Goal: Task Accomplishment & Management: Complete application form

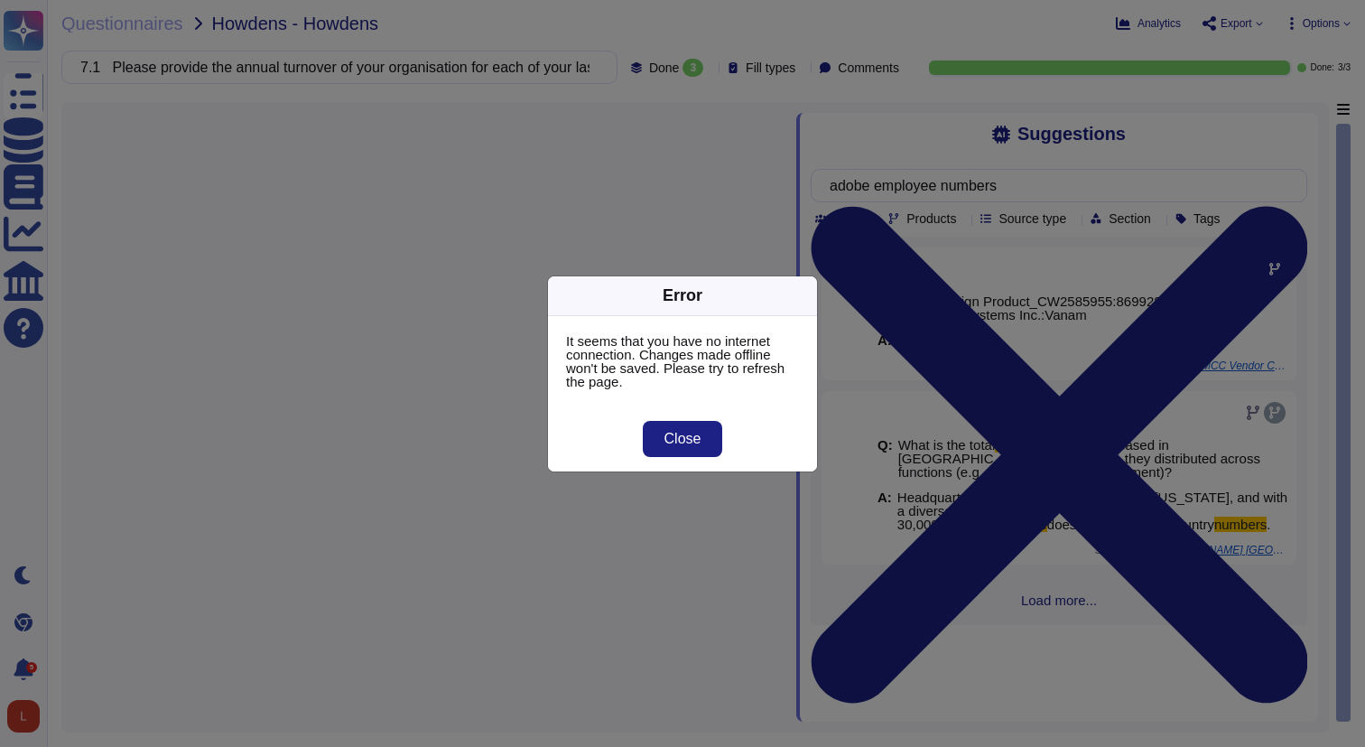
click at [386, 218] on div "Error It seems that you have no internet connection. Changes made offline won't…" at bounding box center [682, 373] width 1365 height 747
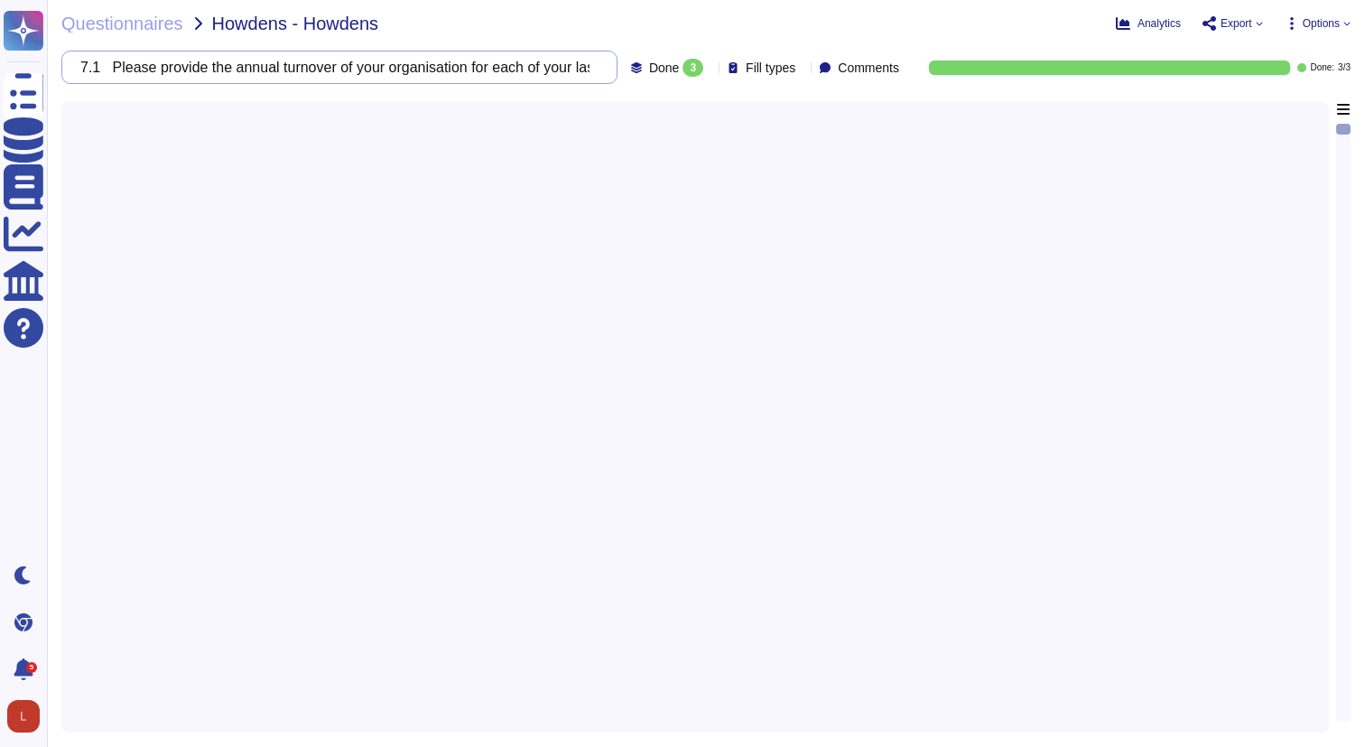
click at [471, 60] on input "7.1 Please provide the annual turnover of your organisation for each of your la…" at bounding box center [334, 67] width 527 height 32
drag, startPoint x: 107, startPoint y: 66, endPoint x: 591, endPoint y: 98, distance: 485.0
click at [589, 100] on div "Questionnaires Howdens - Howdens Analytics Export Options 7.1 Please provide th…" at bounding box center [706, 373] width 1318 height 747
type input "7"
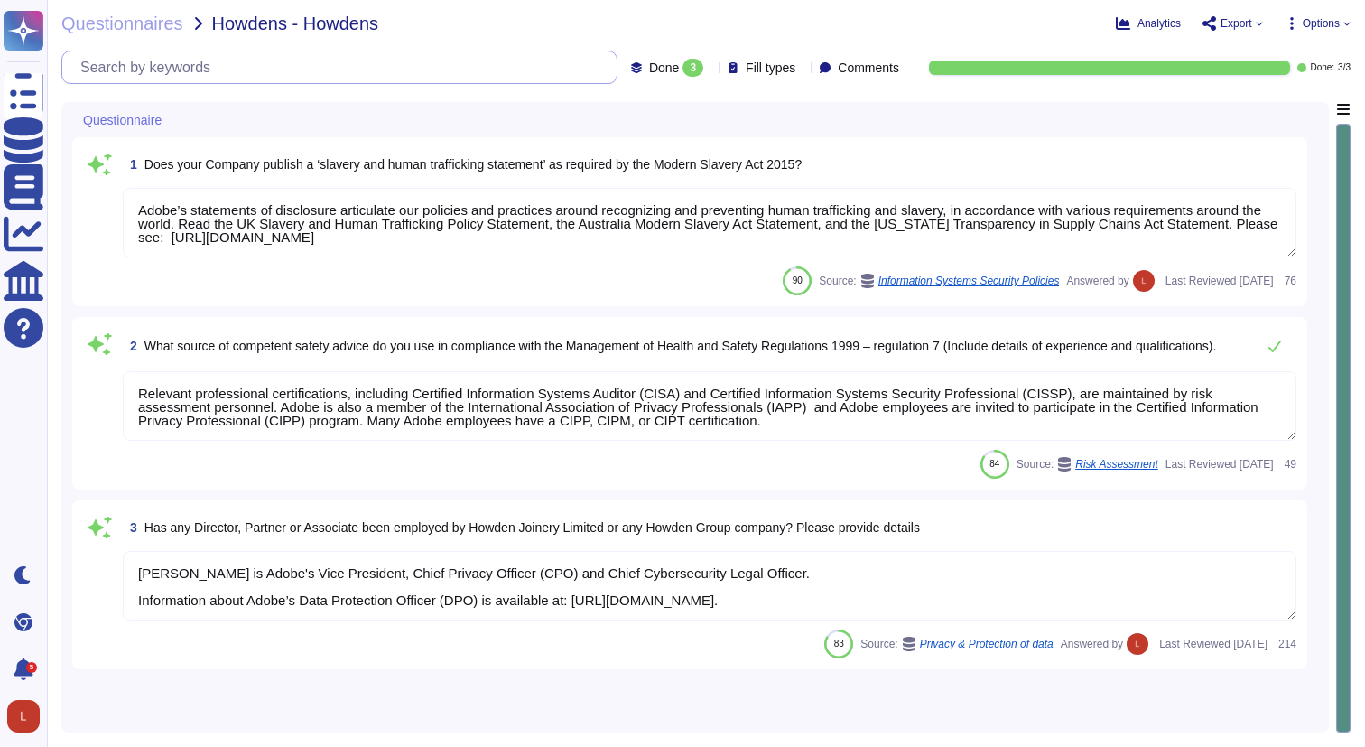
type textarea "Relevant professional certifications, including Certified Information Systems A…"
type textarea "Nubiaa Shabaka is Adobe's Vice President, Chief Privacy Officer (CPO) and Chief…"
type textarea "Adobe’s statements of disclosure articulate our policies and practices around r…"
click at [1293, 254] on textarea "Adobe’s statements of disclosure articulate our policies and practices around r…" at bounding box center [710, 222] width 1174 height 69
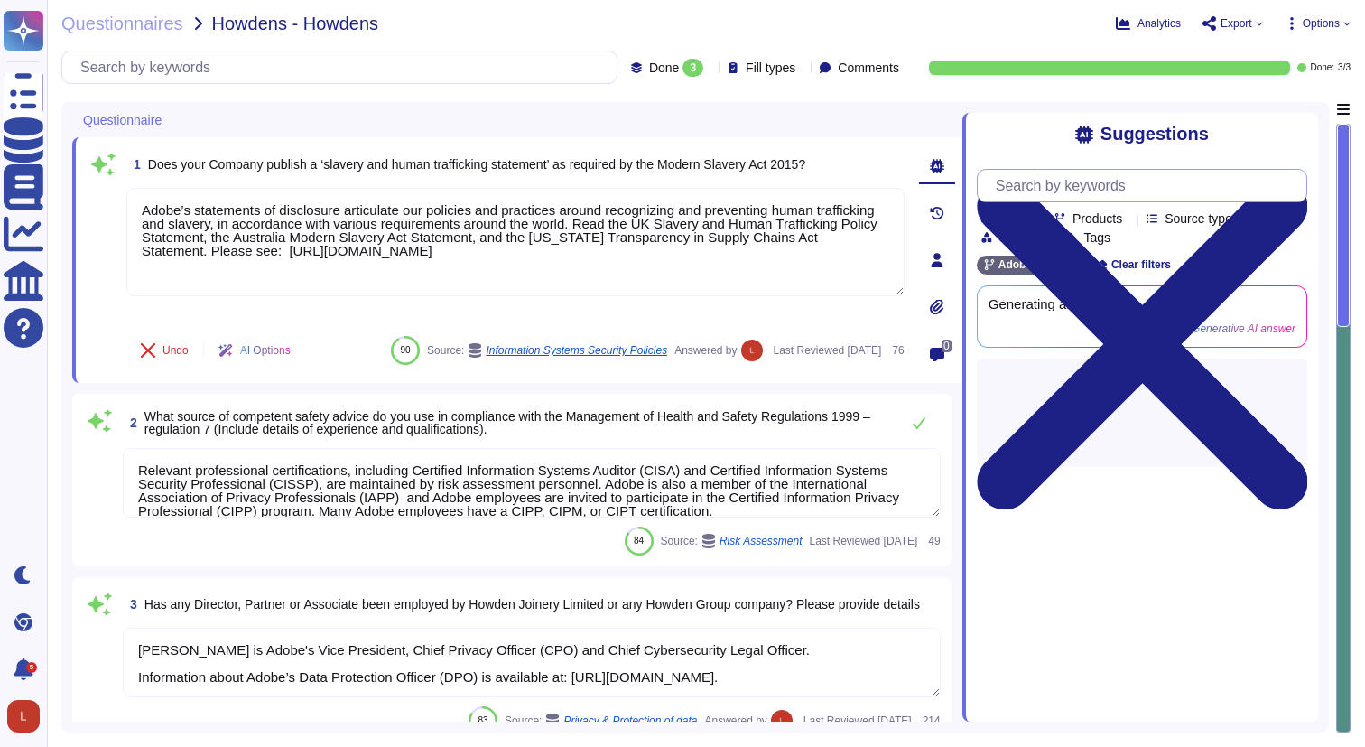
click at [1163, 186] on input "text" at bounding box center [1147, 186] width 320 height 32
paste input "Has any Director, Partner or Associate been employed by Howden Joinery Limited …"
type input "Has any Director, Partner or Associate been employed by Howden Joinery Limited …"
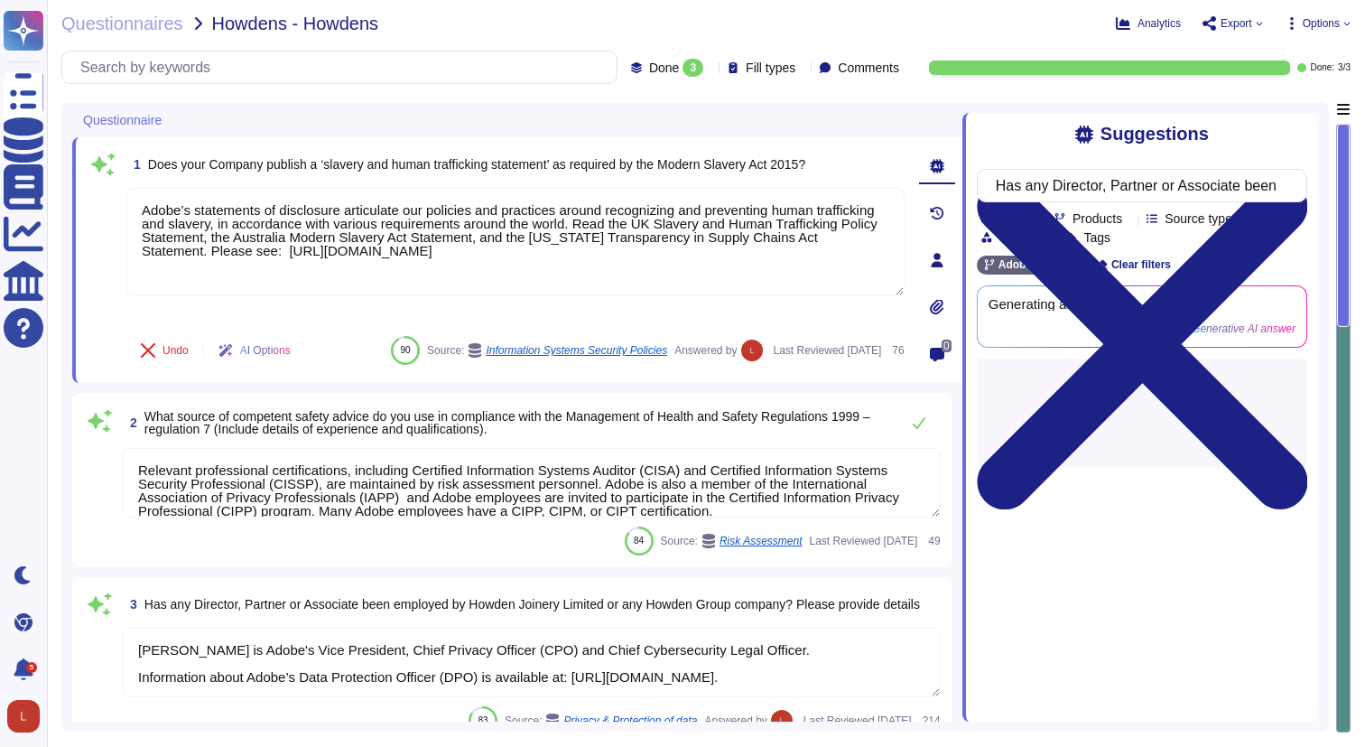
click at [172, 121] on icon at bounding box center [172, 121] width 0 height 0
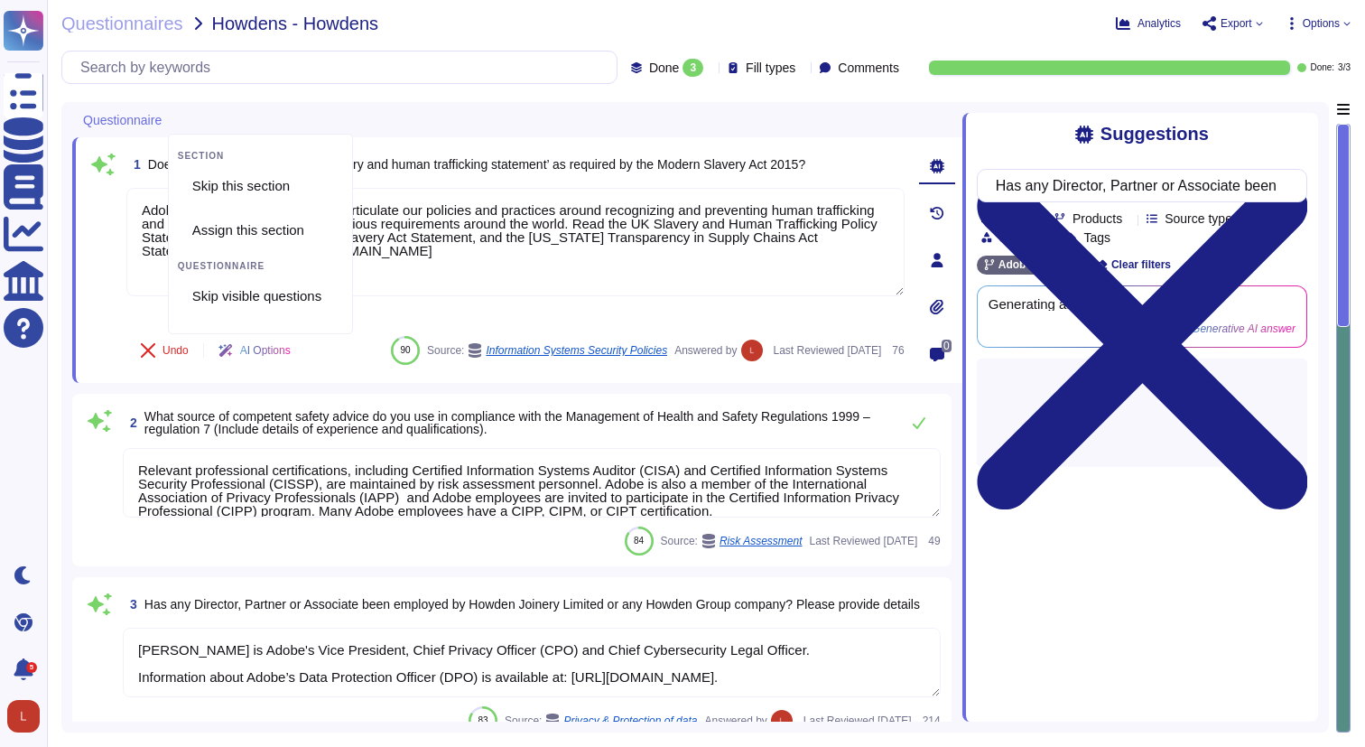
click at [172, 121] on icon at bounding box center [172, 121] width 0 height 0
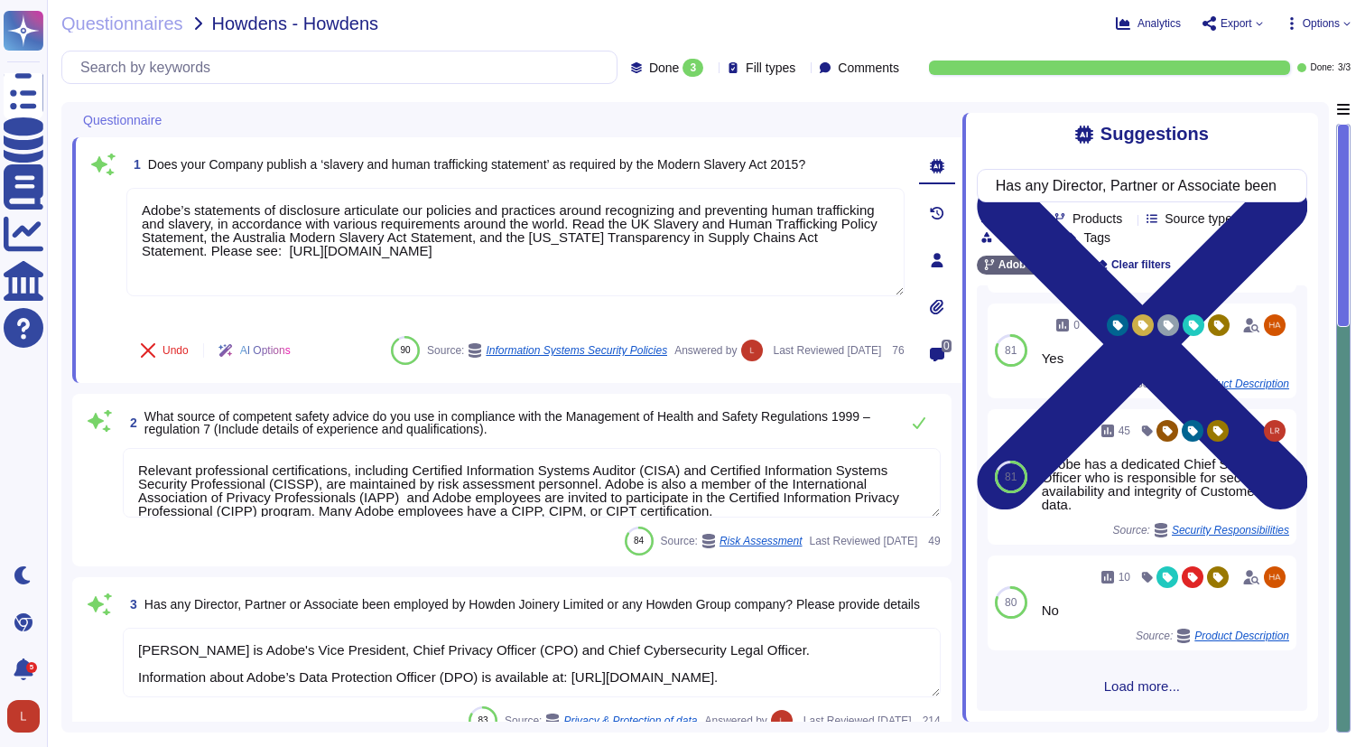
scroll to position [581, 0]
click at [1031, 220] on div "Team" at bounding box center [1009, 218] width 56 height 14
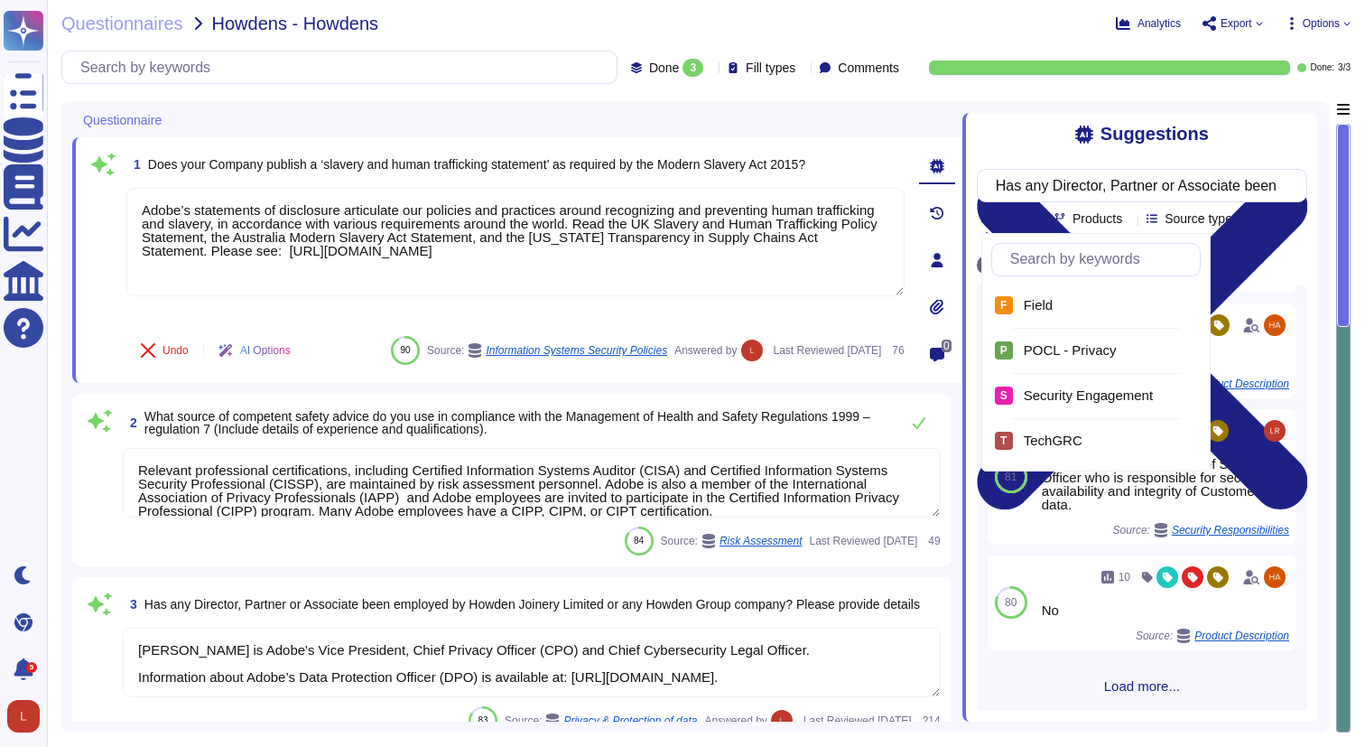
click at [1240, 220] on div "Source type" at bounding box center [1193, 219] width 93 height 14
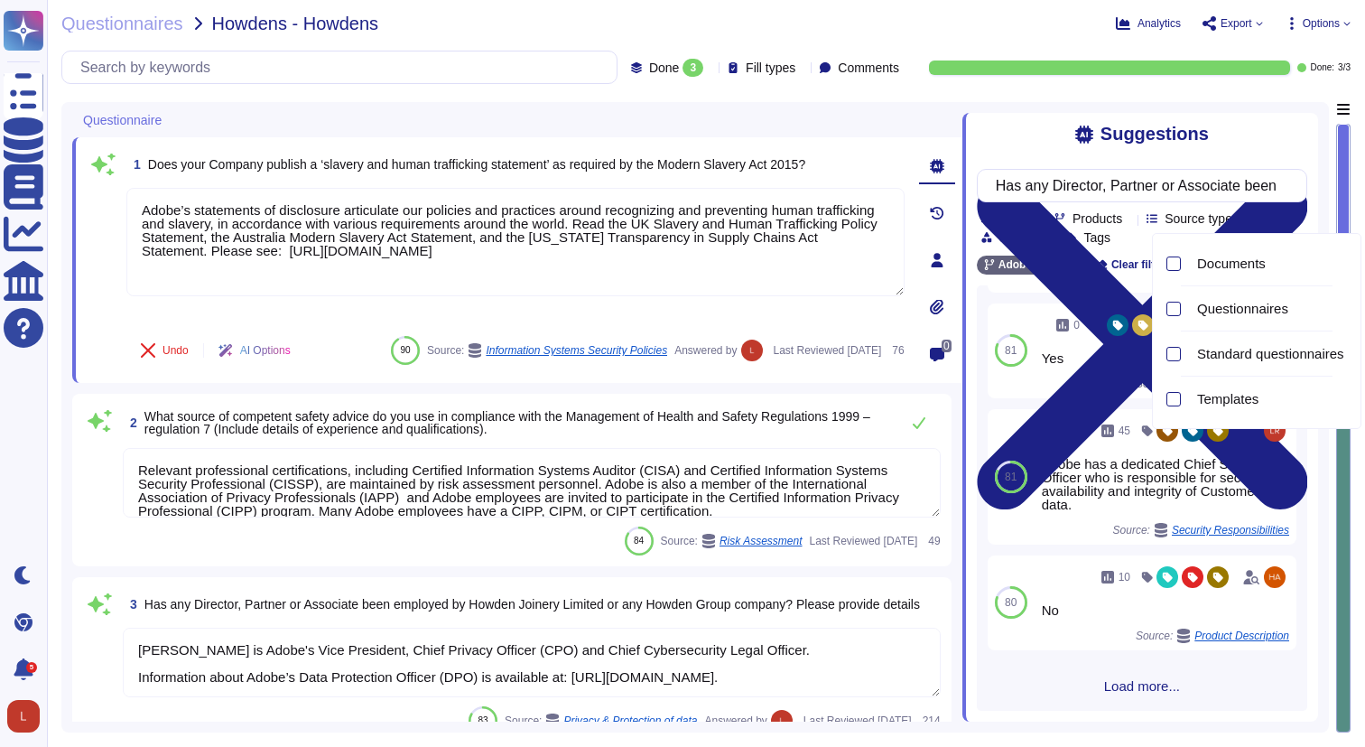
click at [1240, 220] on div "Source type" at bounding box center [1193, 219] width 93 height 14
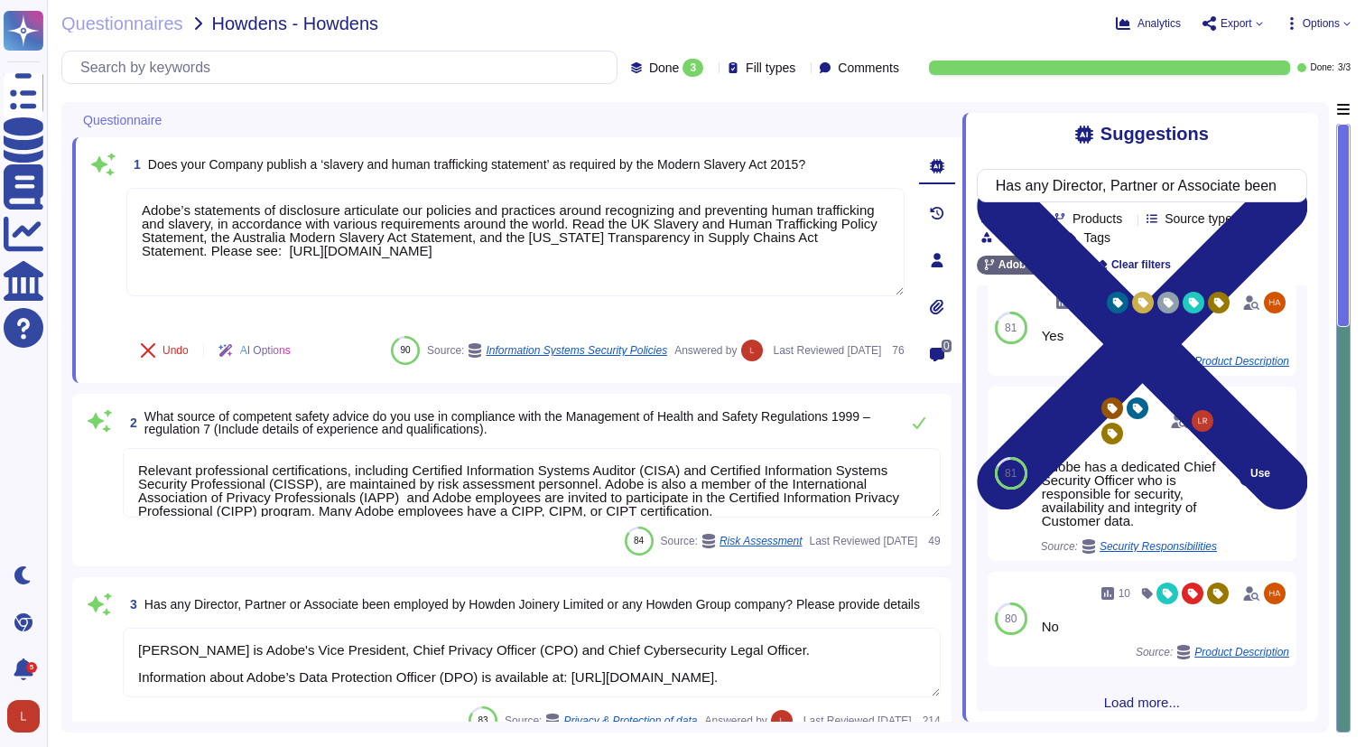
scroll to position [619, 0]
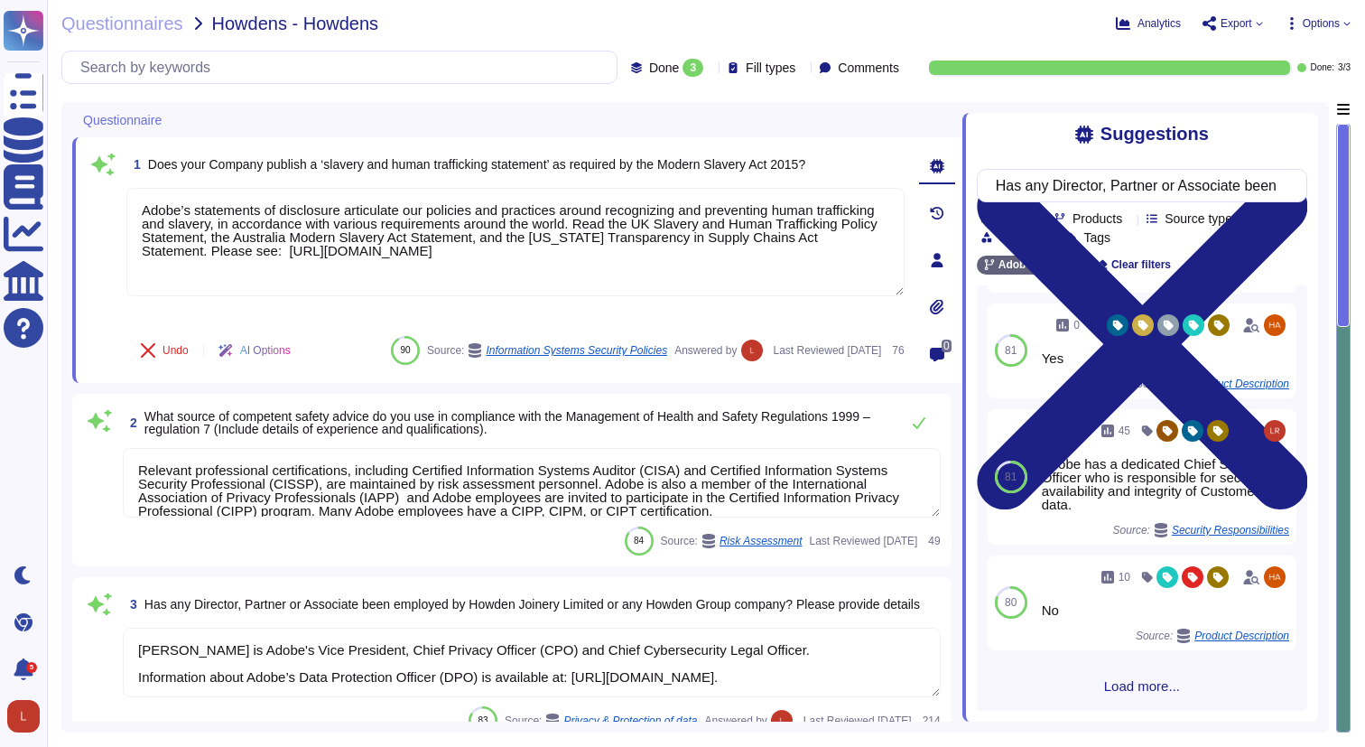
click at [1130, 688] on span "Load more..." at bounding box center [1142, 686] width 330 height 14
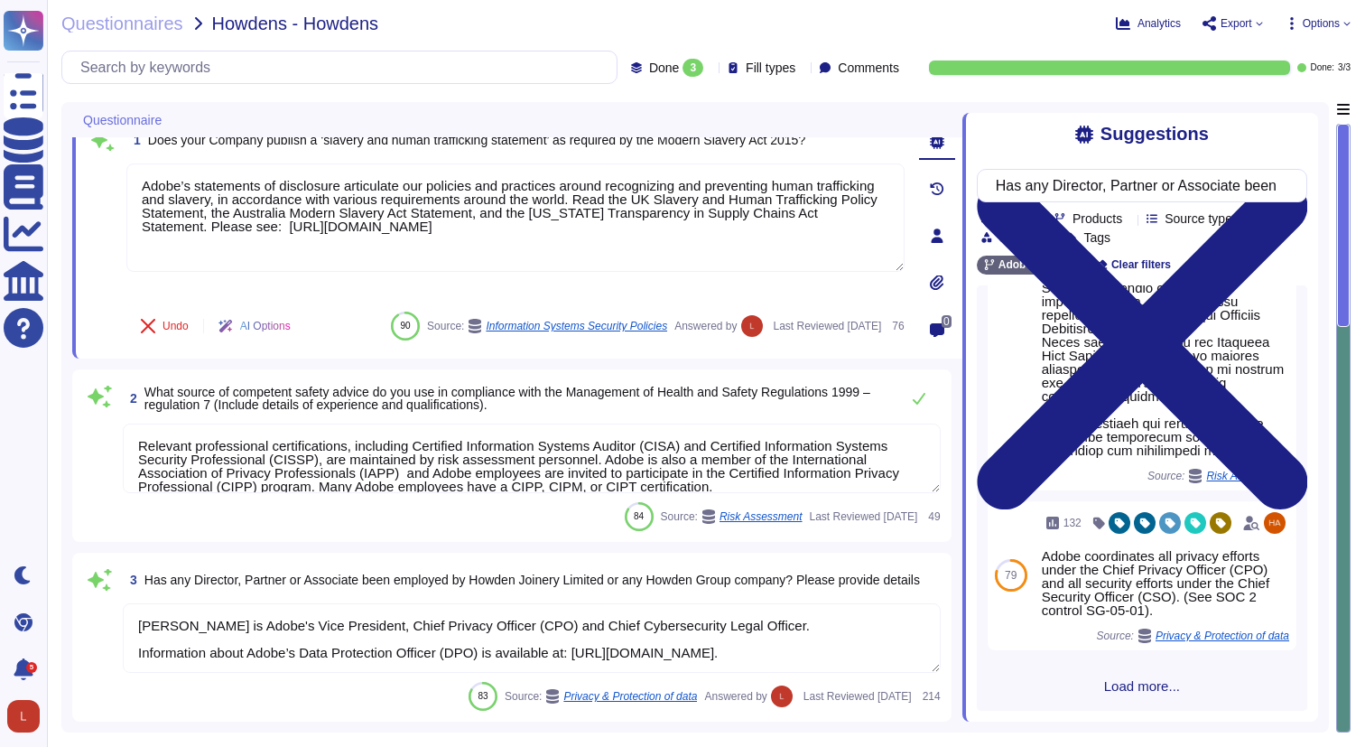
scroll to position [2972, 0]
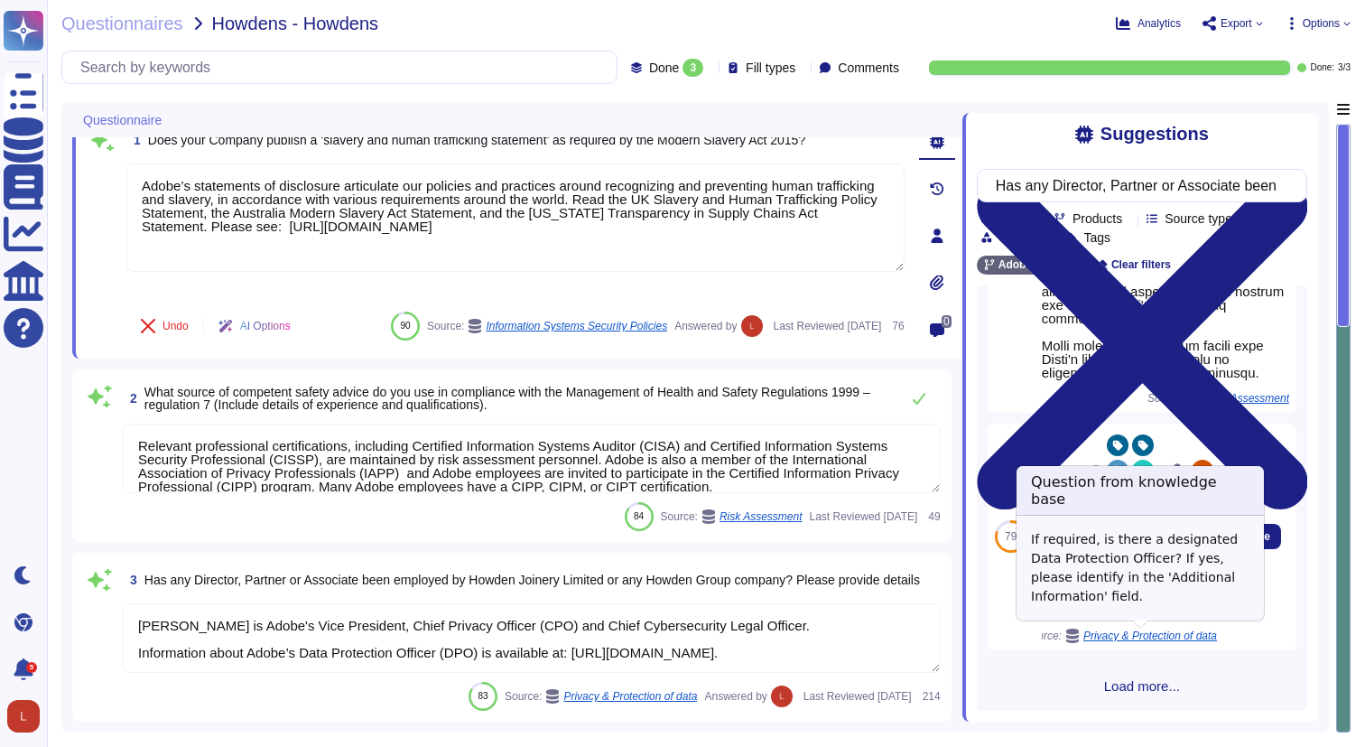
click at [1178, 635] on span "Privacy & Protection of data" at bounding box center [1151, 635] width 134 height 11
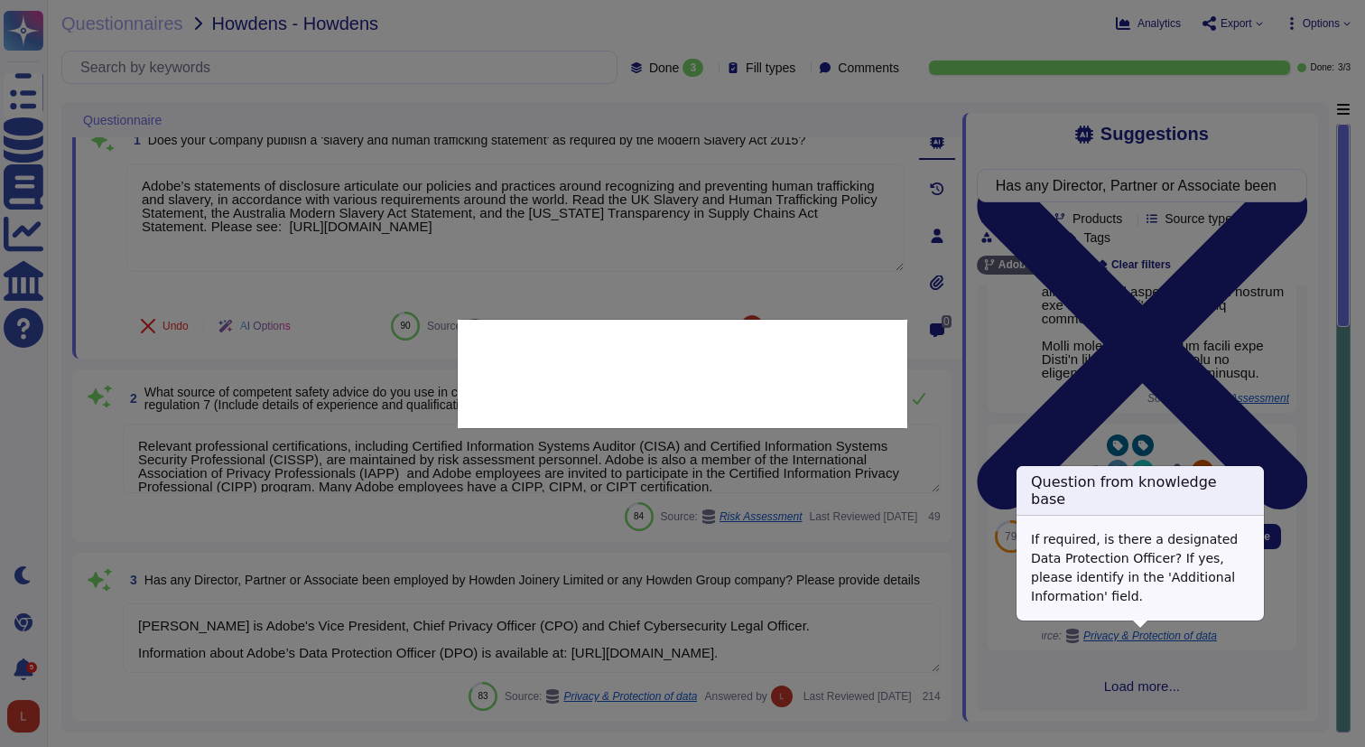
scroll to position [2920, 0]
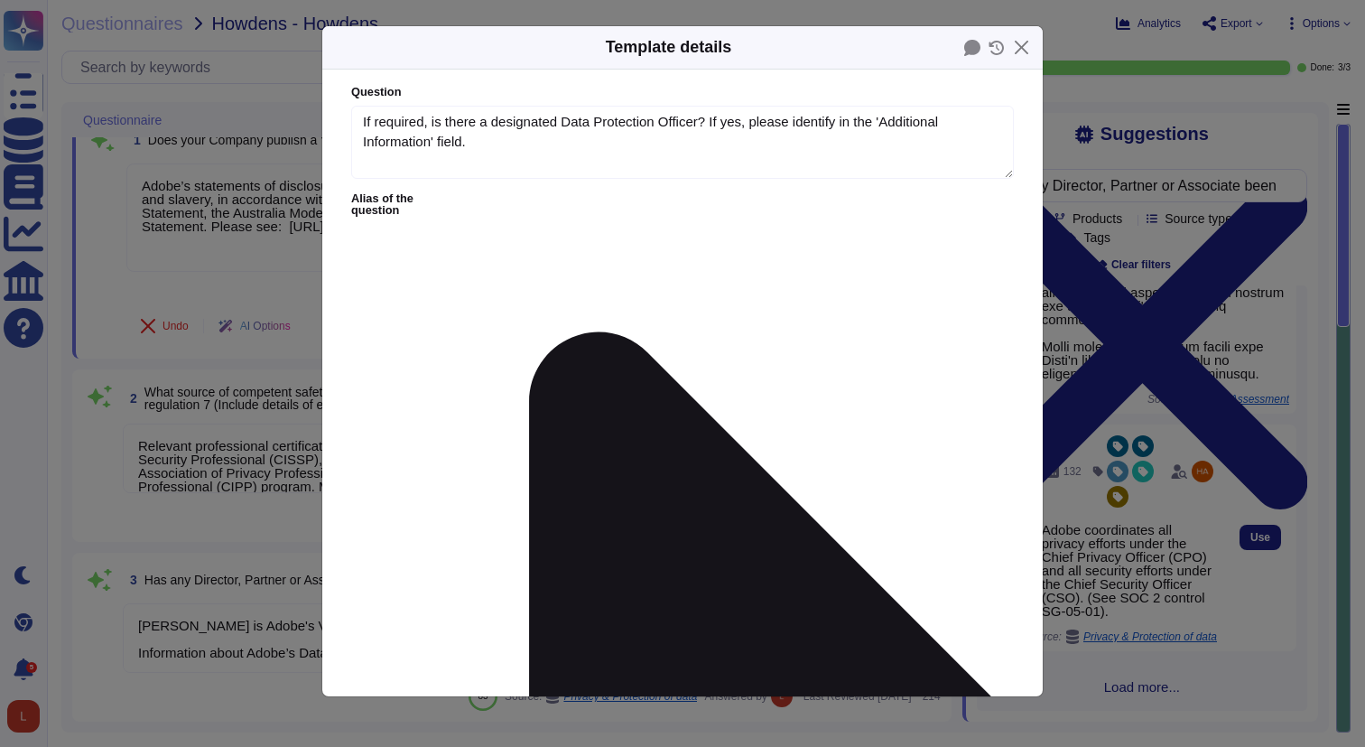
type textarea "If required, is there a designated Data Protection Officer? If yes, please iden…"
type textarea "Adobe coordinates all privacy efforts under the Chief Privacy Officer (CPO) and…"
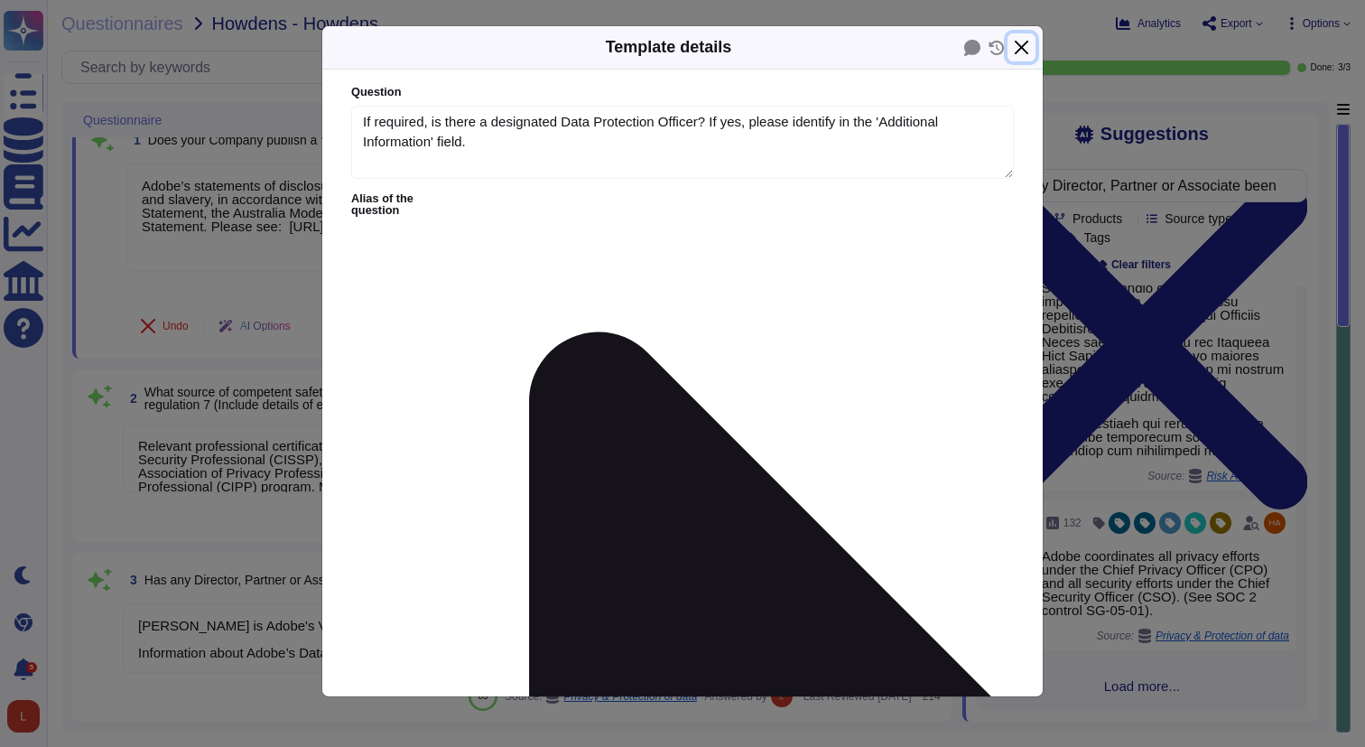
click at [1022, 43] on button "Close" at bounding box center [1022, 47] width 28 height 28
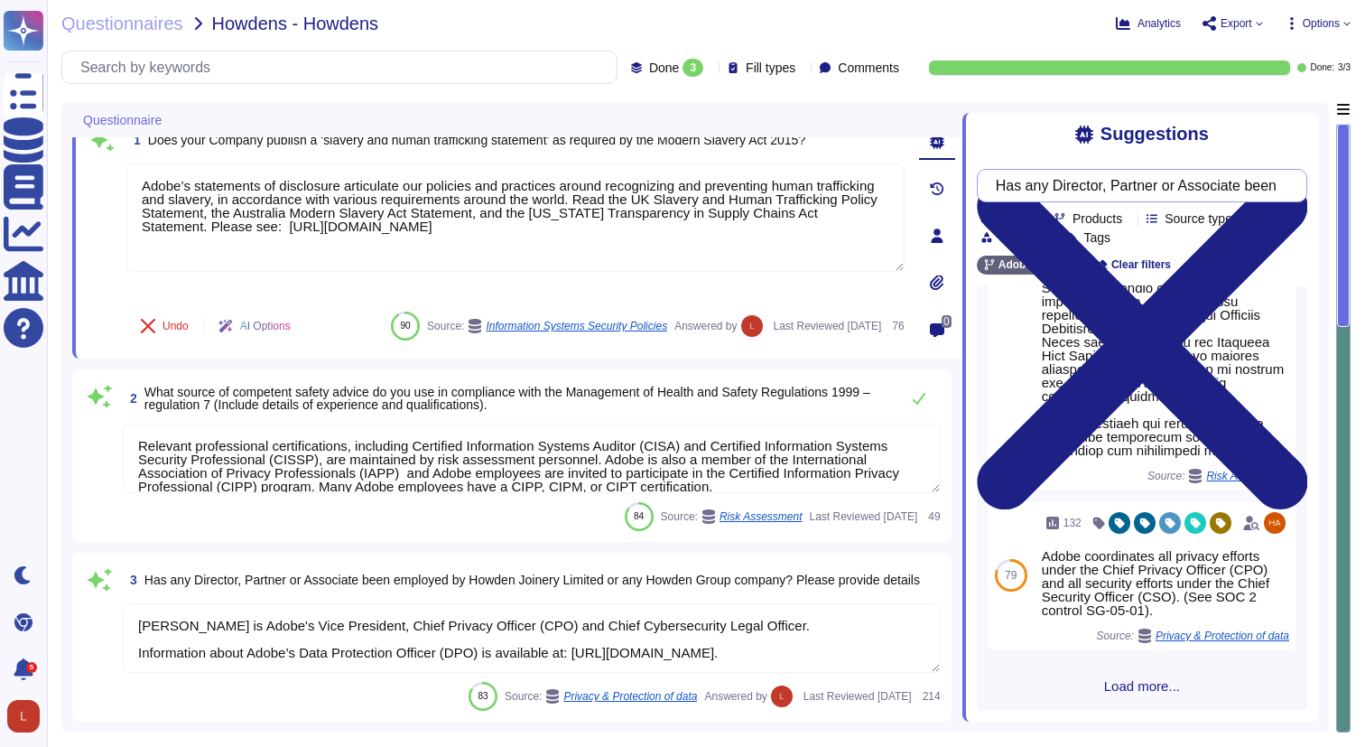
scroll to position [0, 630]
drag, startPoint x: 1014, startPoint y: 184, endPoint x: 1445, endPoint y: 187, distance: 430.7
click at [1364, 187] on html "Questionnaires Knowledge Base Documents Analytics CAIQ / SIG Help Center Dark m…" at bounding box center [682, 373] width 1365 height 747
drag, startPoint x: 1191, startPoint y: 190, endPoint x: 1150, endPoint y: 190, distance: 40.6
click at [1187, 191] on input "Has any Director, Partner or Associate been employed by Howden Joinery Limited …" at bounding box center [1138, 186] width 302 height 32
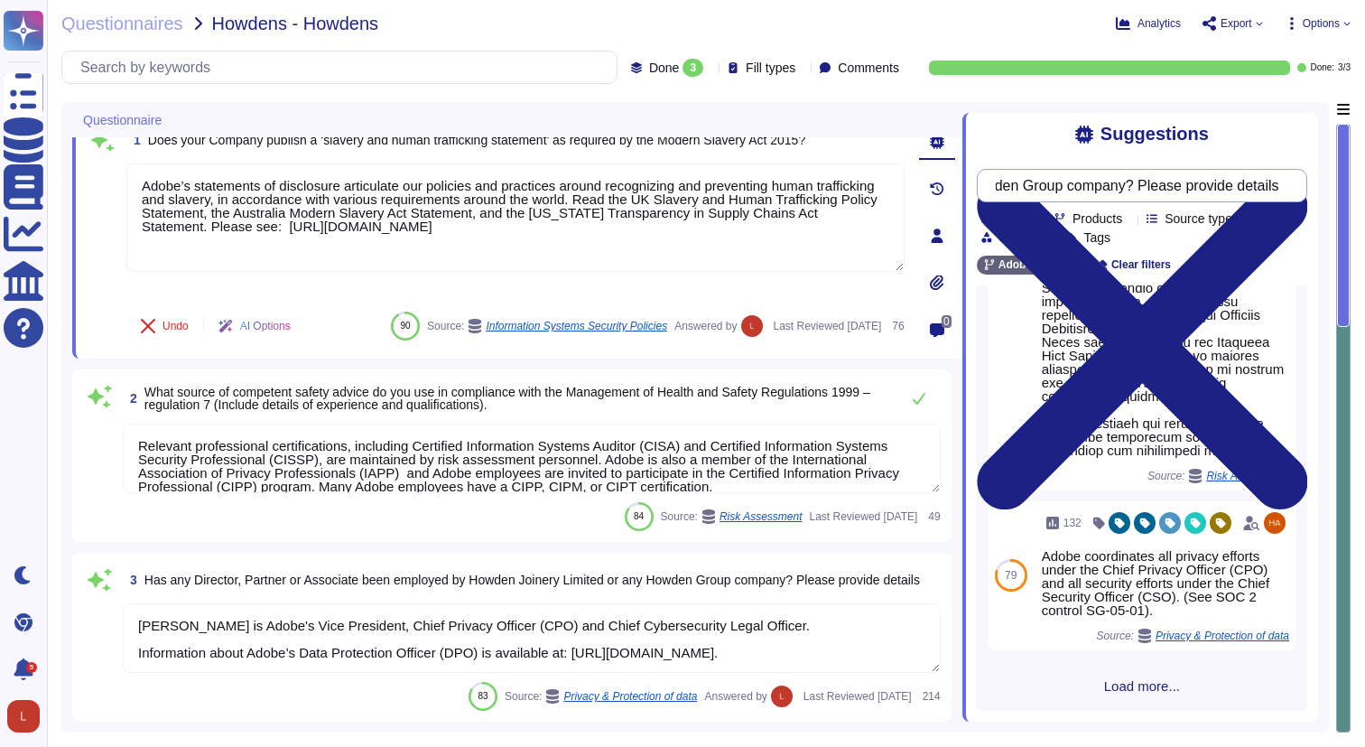
drag, startPoint x: 1371, startPoint y: 194, endPoint x: 1469, endPoint y: 188, distance: 98.6
click at [1364, 188] on html "Questionnaires Knowledge Base Documents Analytics CAIQ / SIG Help Center Dark m…" at bounding box center [682, 373] width 1365 height 747
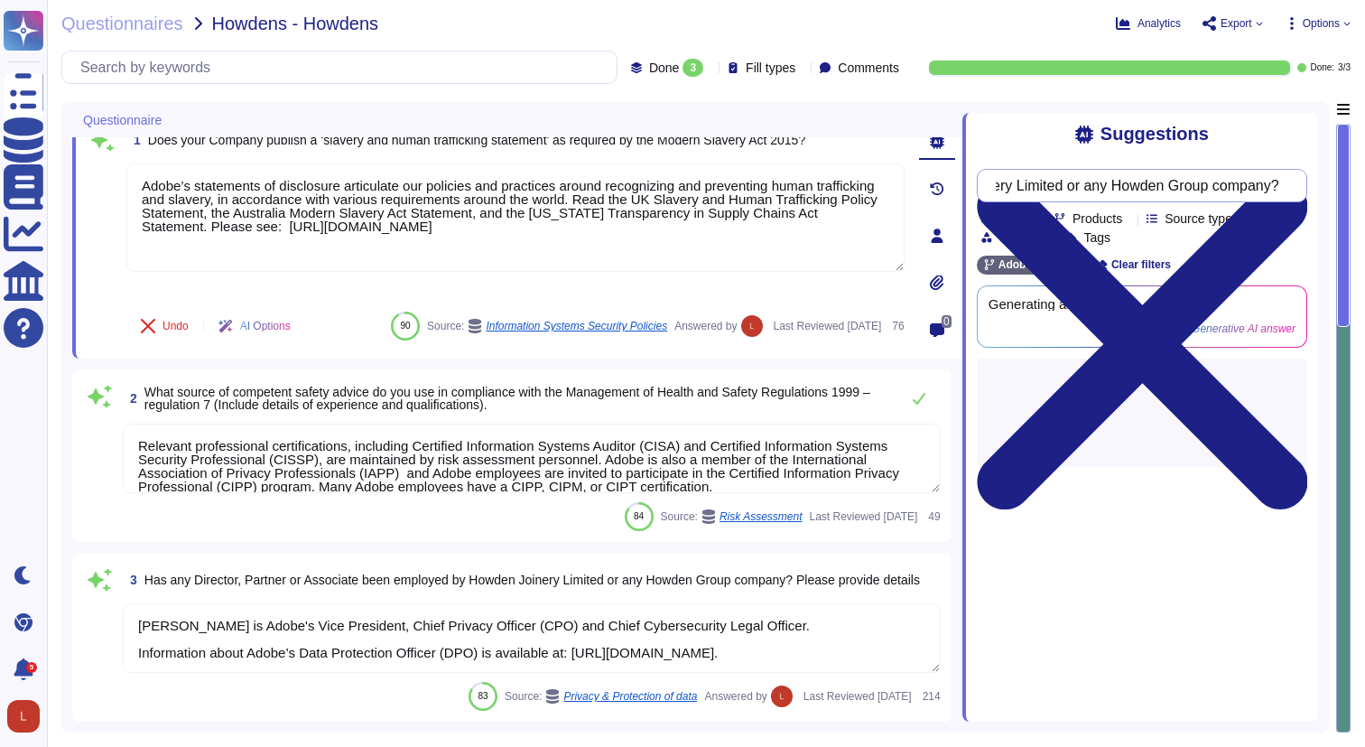
type input "Has any Director, Partner or Associate been employed by Howden Joinery Limited …"
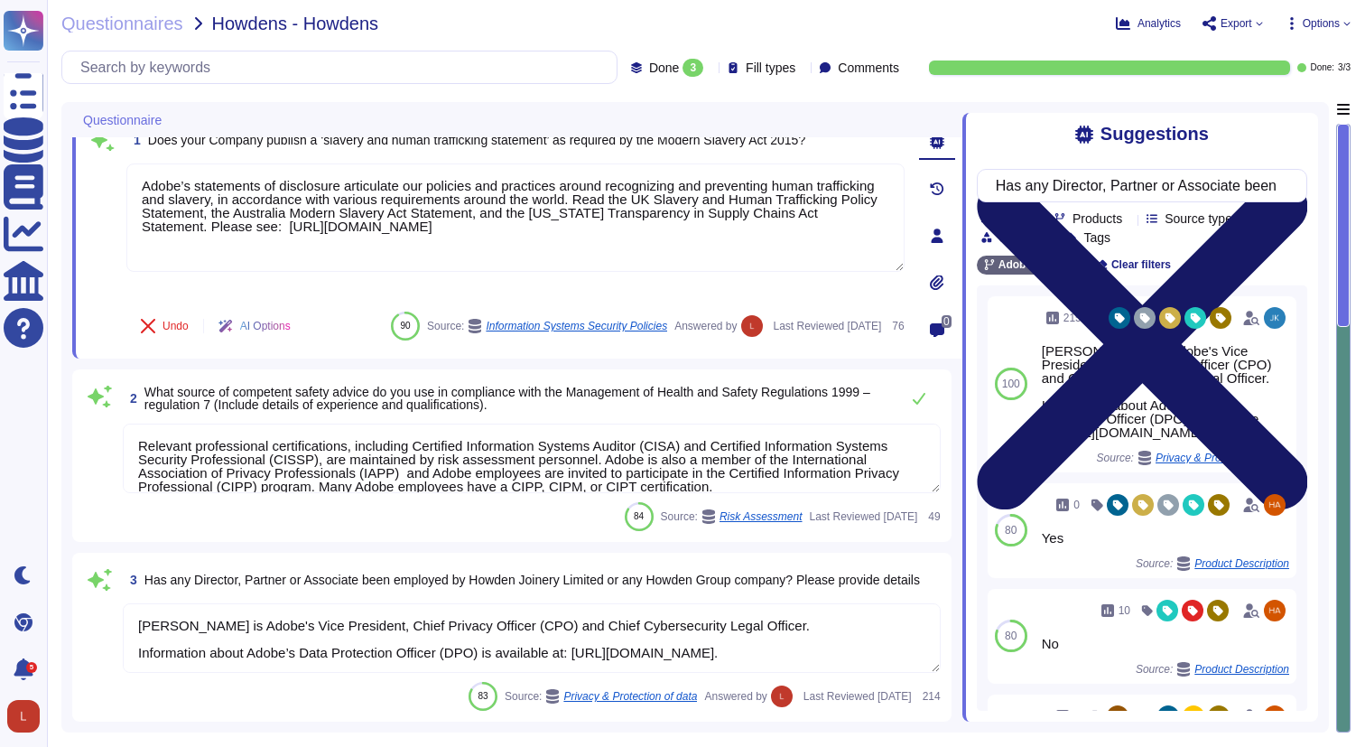
click at [1299, 133] on icon at bounding box center [1142, 344] width 330 height 441
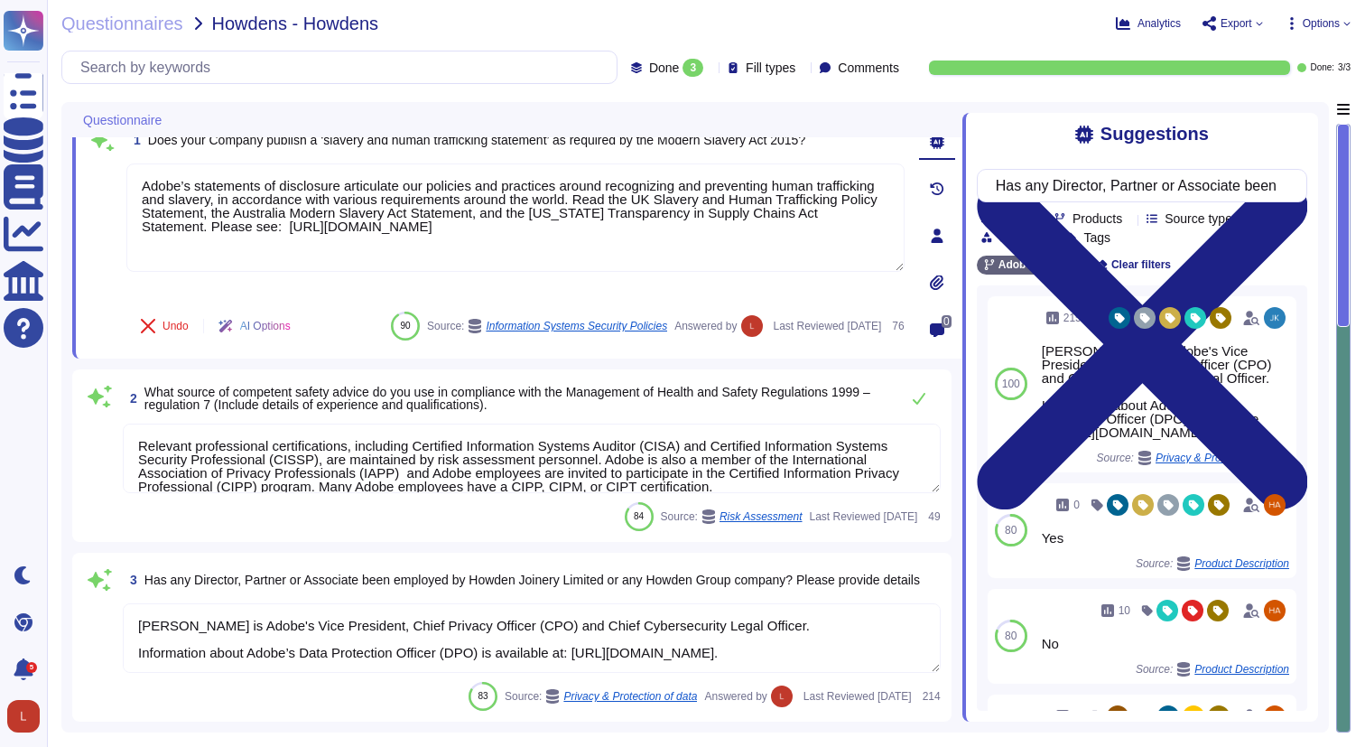
scroll to position [24, 0]
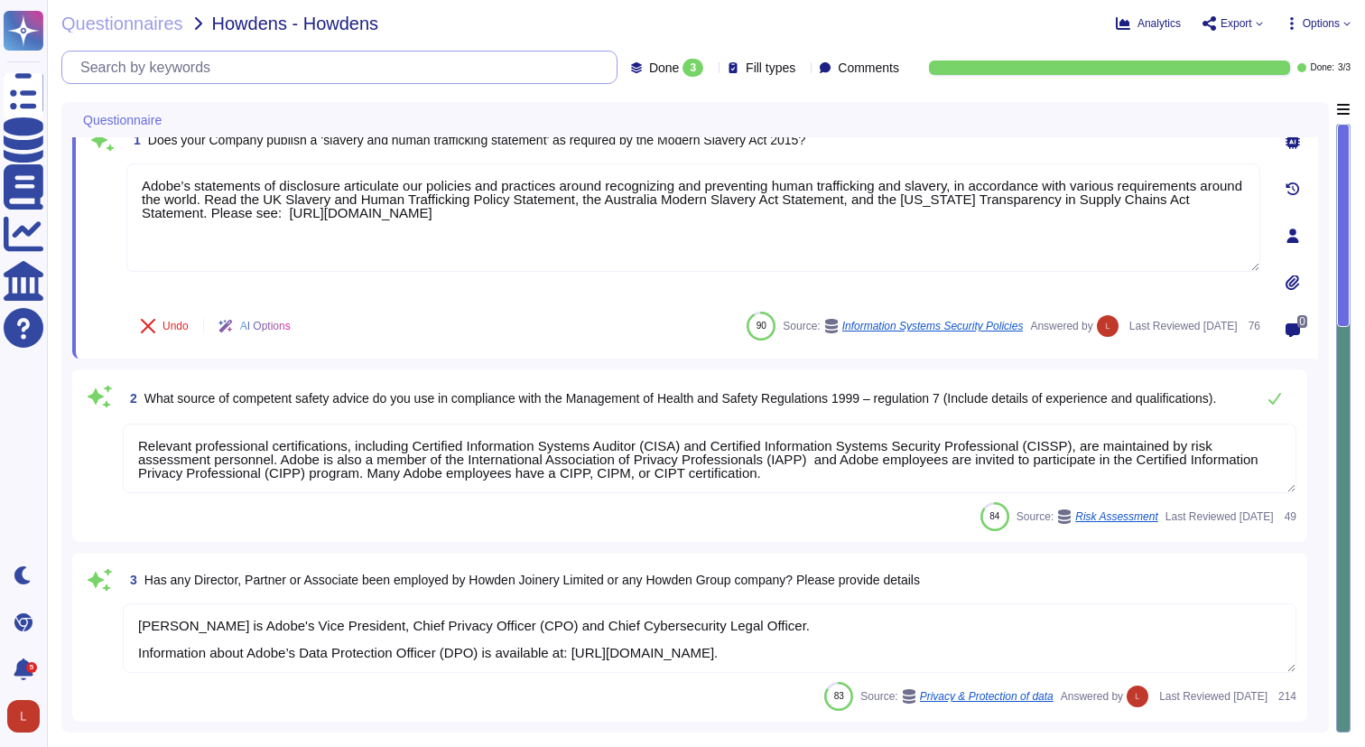
click at [237, 75] on input "text" at bounding box center [343, 67] width 545 height 32
paste input "Has any Director, Partner or Associate been employed by Howden Joinery Limited …"
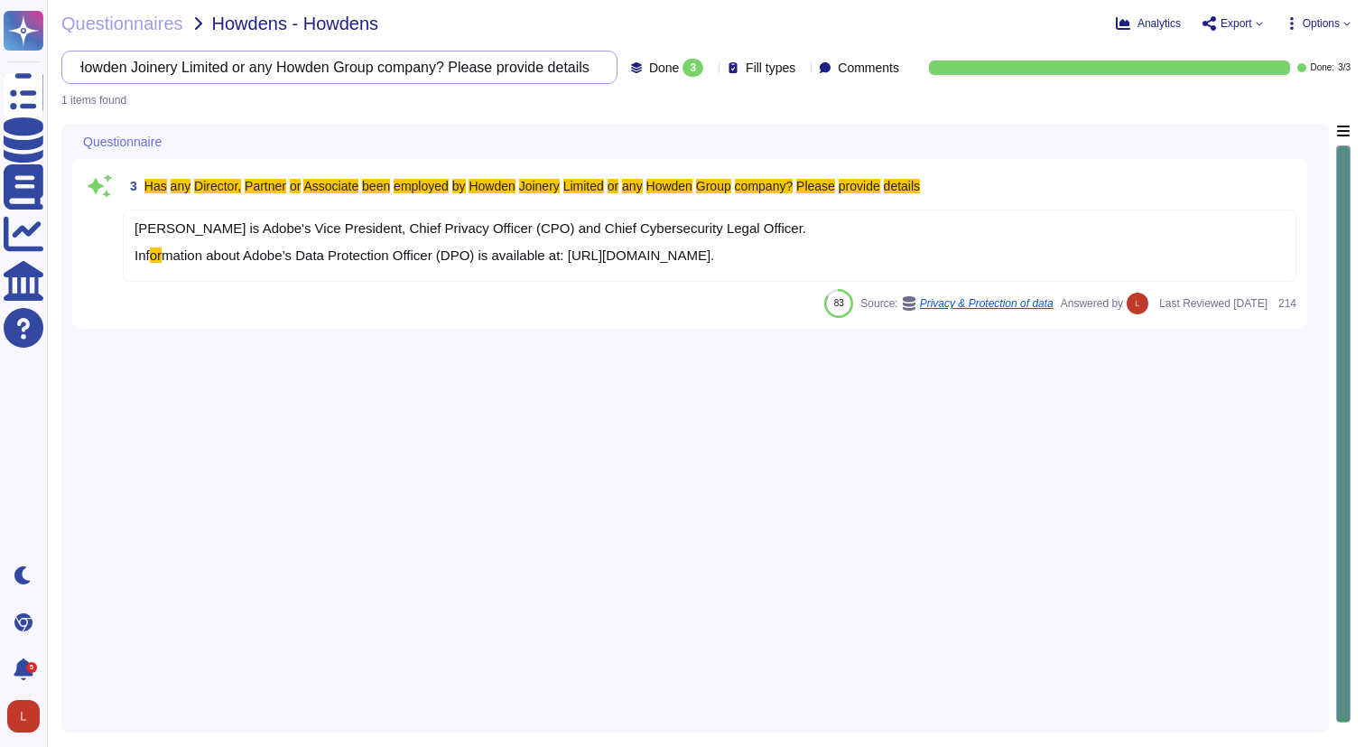
type input "Has any Director, Partner or Associate been employed by Howden Joinery Limited …"
